Goal: Task Accomplishment & Management: Use online tool/utility

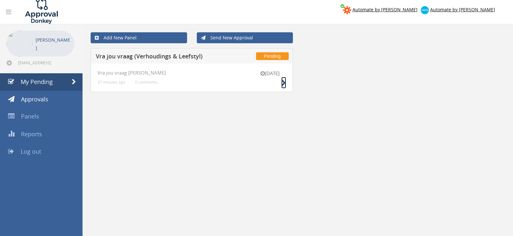
click at [282, 83] on icon at bounding box center [283, 83] width 5 height 7
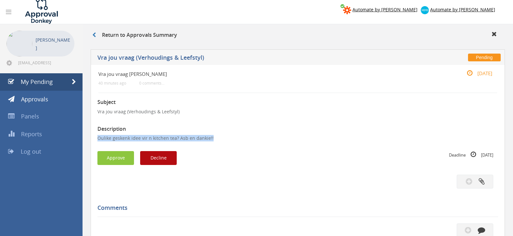
drag, startPoint x: 213, startPoint y: 138, endPoint x: 93, endPoint y: 142, distance: 120.4
click at [93, 142] on div "Vra jou vraag V-L 40 minutes ago 0 comments... 15 Oct Subject Vra jou vraag (Ve…" at bounding box center [298, 206] width 414 height 282
copy p "Oulike geskenk idee vir n kitchen tea? Asb en dankie!!"
click at [161, 159] on button "Decline" at bounding box center [158, 158] width 37 height 14
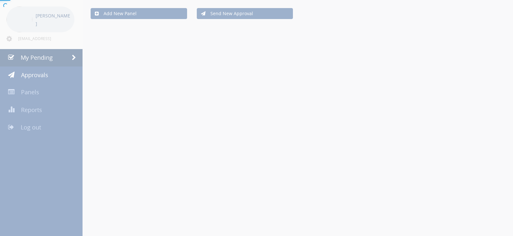
scroll to position [2, 0]
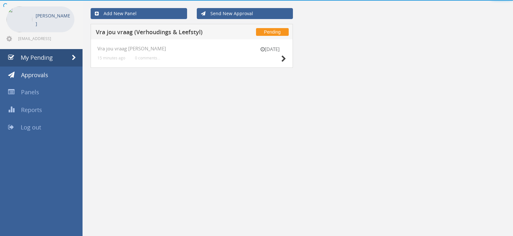
scroll to position [2, 0]
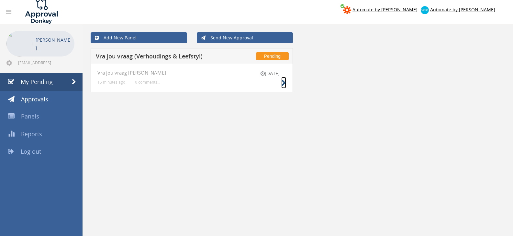
click at [281, 84] on icon at bounding box center [283, 83] width 5 height 7
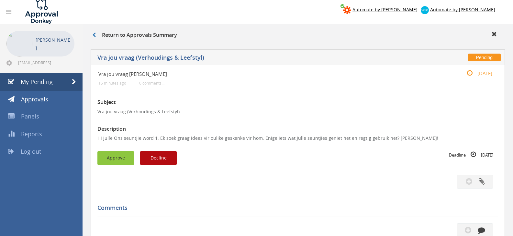
click at [115, 160] on button "Approve" at bounding box center [115, 158] width 37 height 14
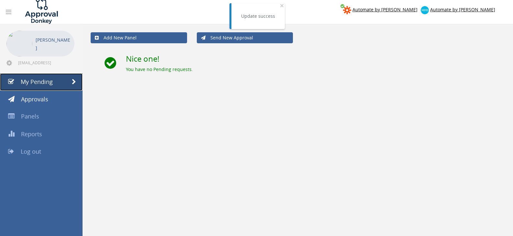
click at [42, 83] on span "My Pending" at bounding box center [37, 82] width 32 height 8
click at [23, 152] on span "Log out" at bounding box center [31, 152] width 20 height 8
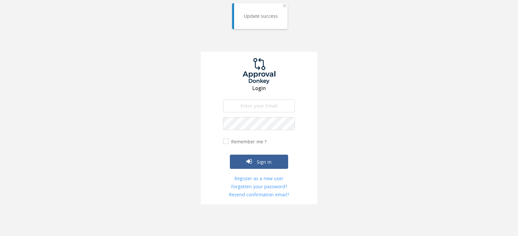
click at [264, 107] on input "email" at bounding box center [259, 106] width 72 height 13
type input "info@trouidees.co.za"
click at [230, 155] on button "Sign in" at bounding box center [259, 162] width 58 height 14
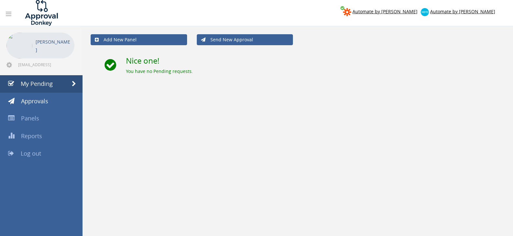
click at [36, 158] on link "Log out" at bounding box center [41, 153] width 82 height 17
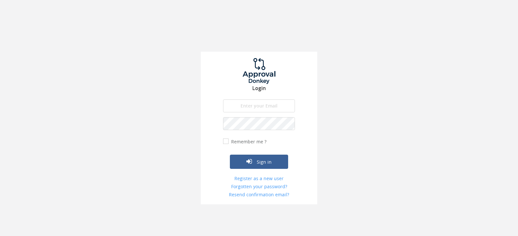
click at [277, 102] on input "email" at bounding box center [259, 106] width 72 height 13
type input "[EMAIL_ADDRESS][DOMAIN_NAME]"
click at [230, 155] on button "Sign in" at bounding box center [259, 162] width 58 height 14
